Goal: Information Seeking & Learning: Learn about a topic

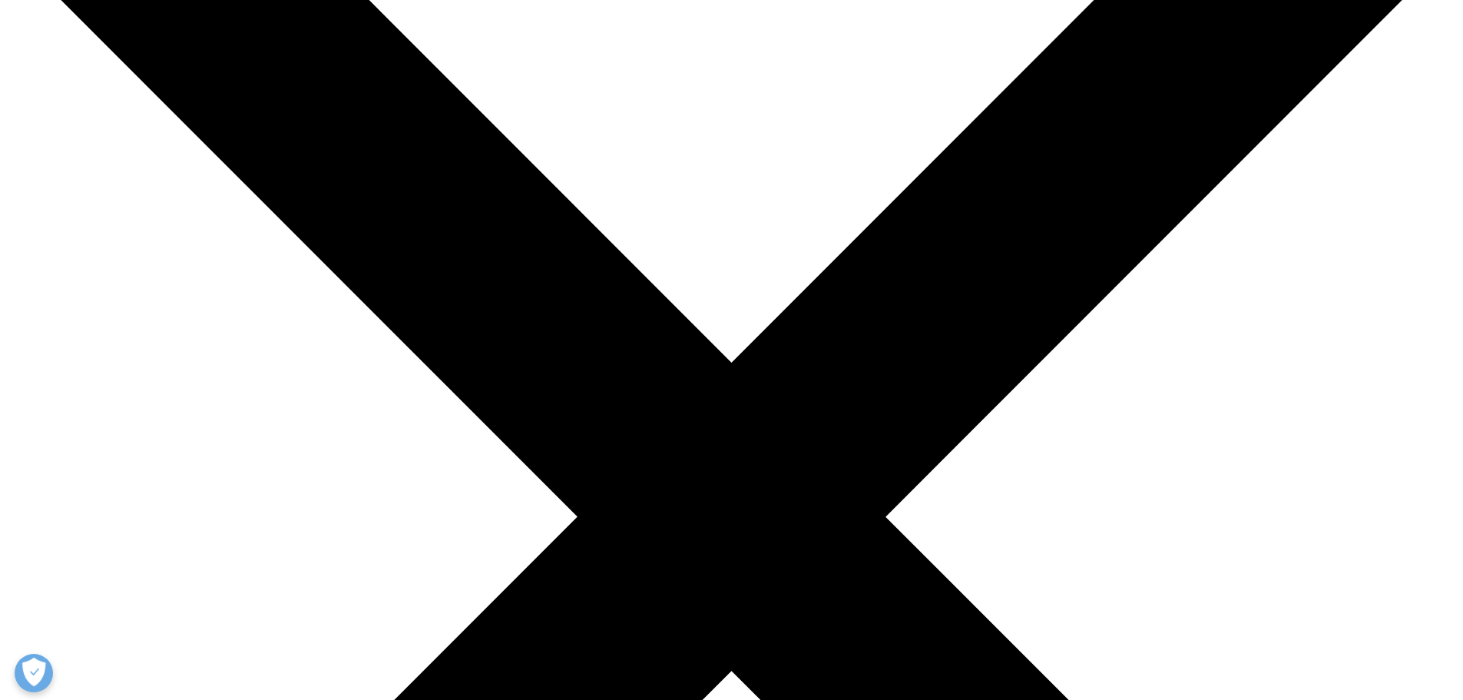
scroll to position [230, 0]
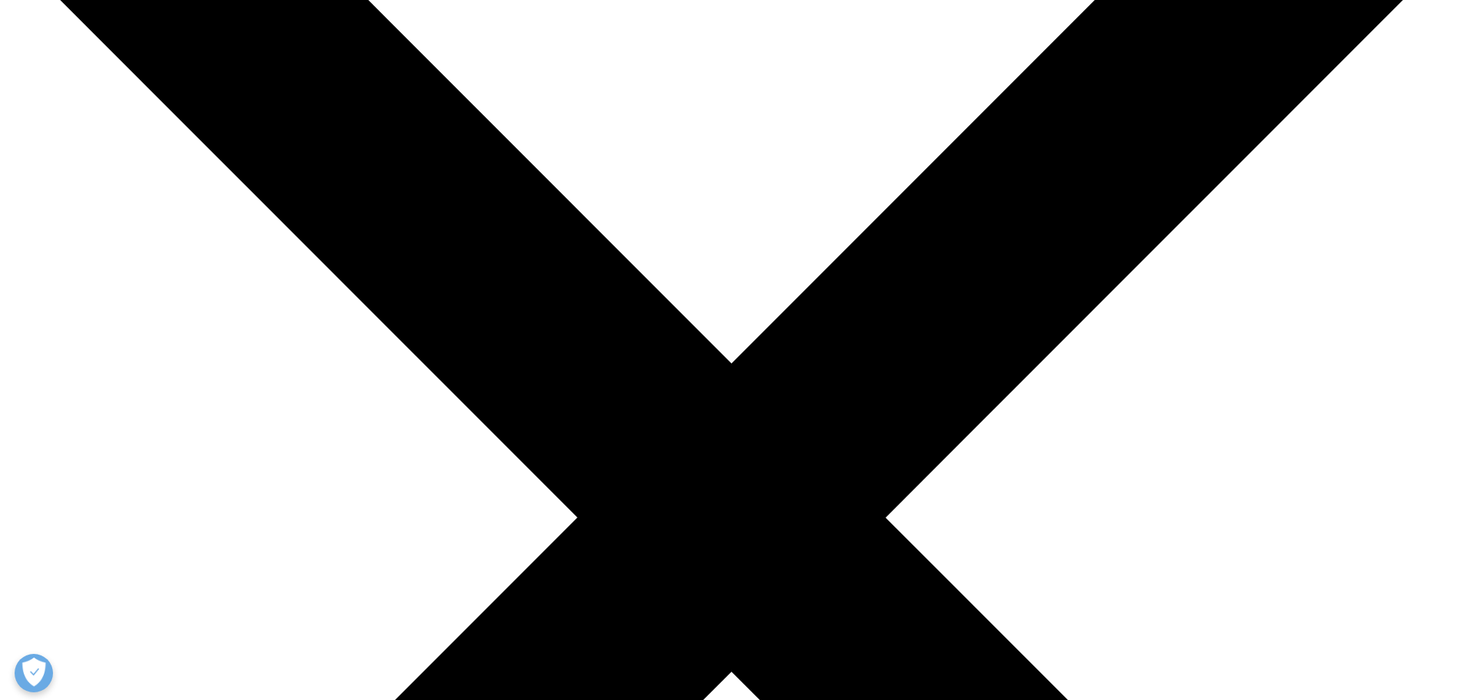
scroll to position [230, 0]
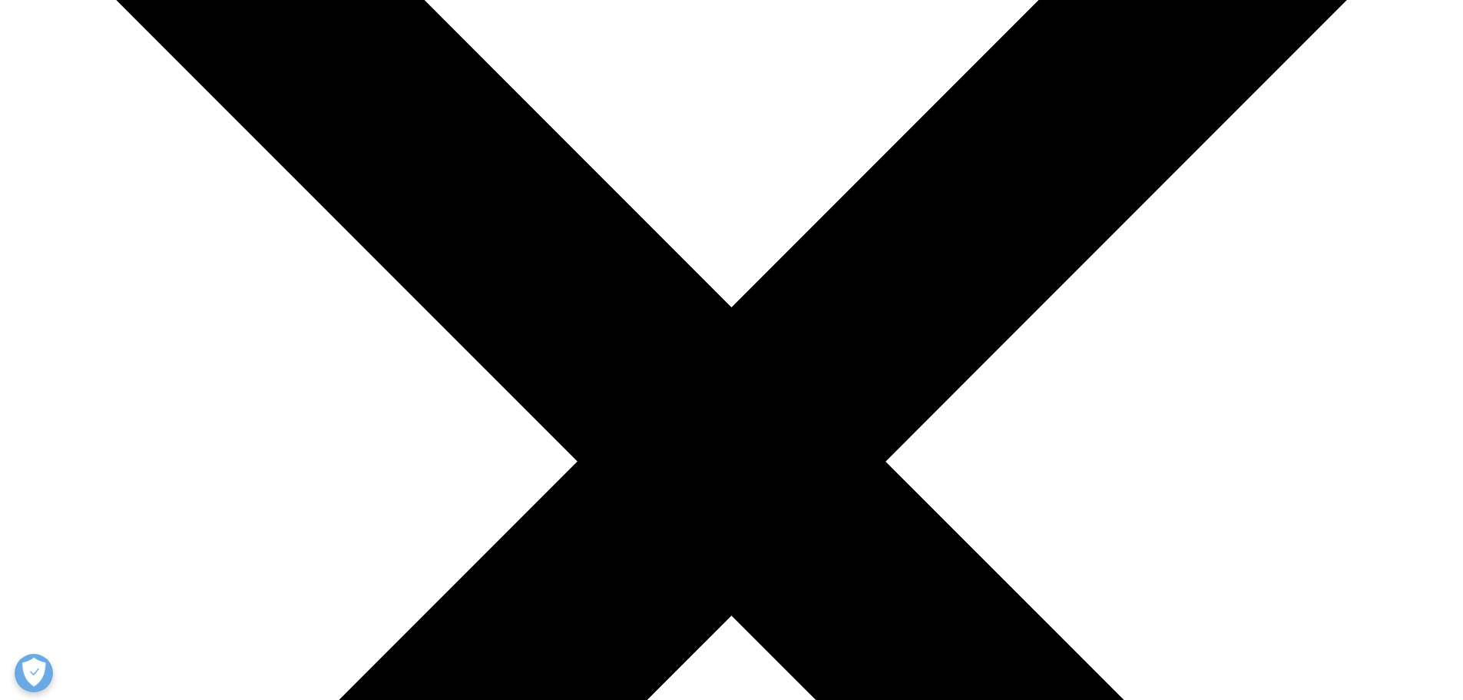
scroll to position [77, 0]
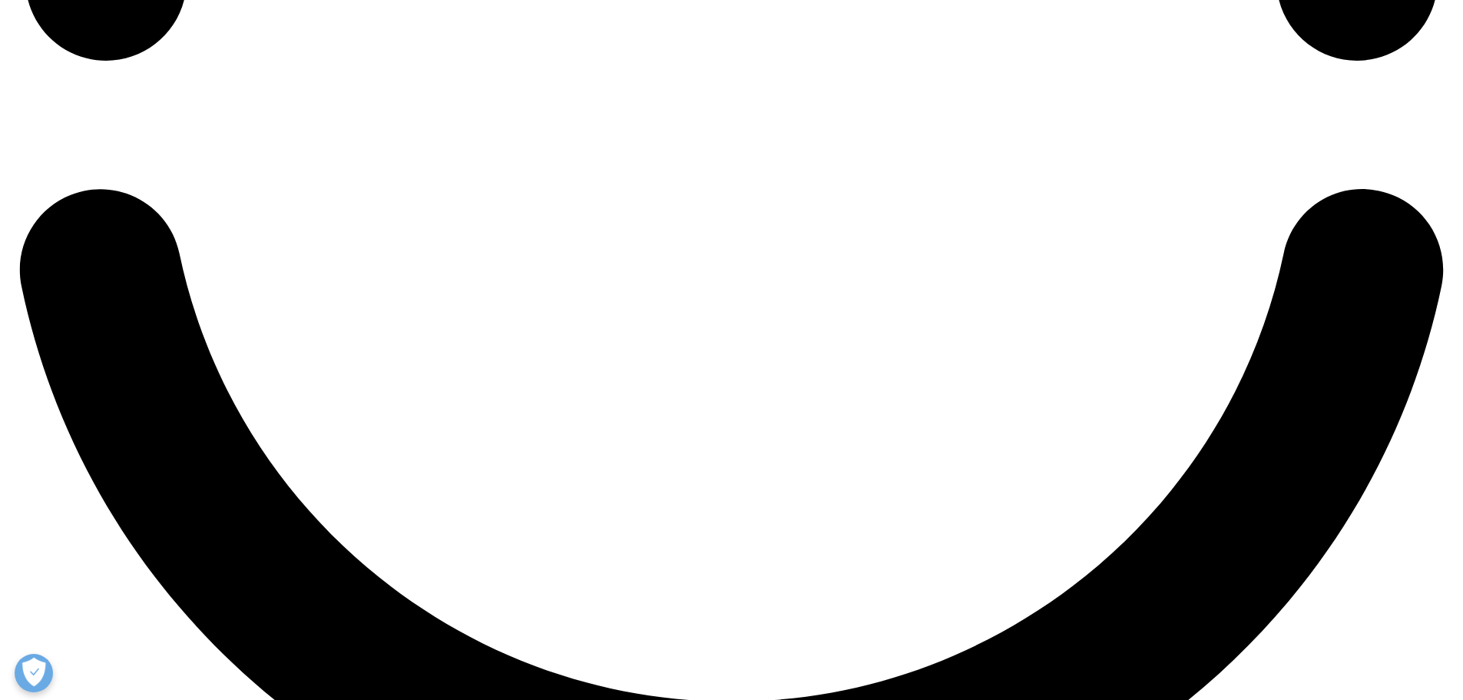
scroll to position [3687, 0]
